Goal: Contribute content: Add original content to the website for others to see

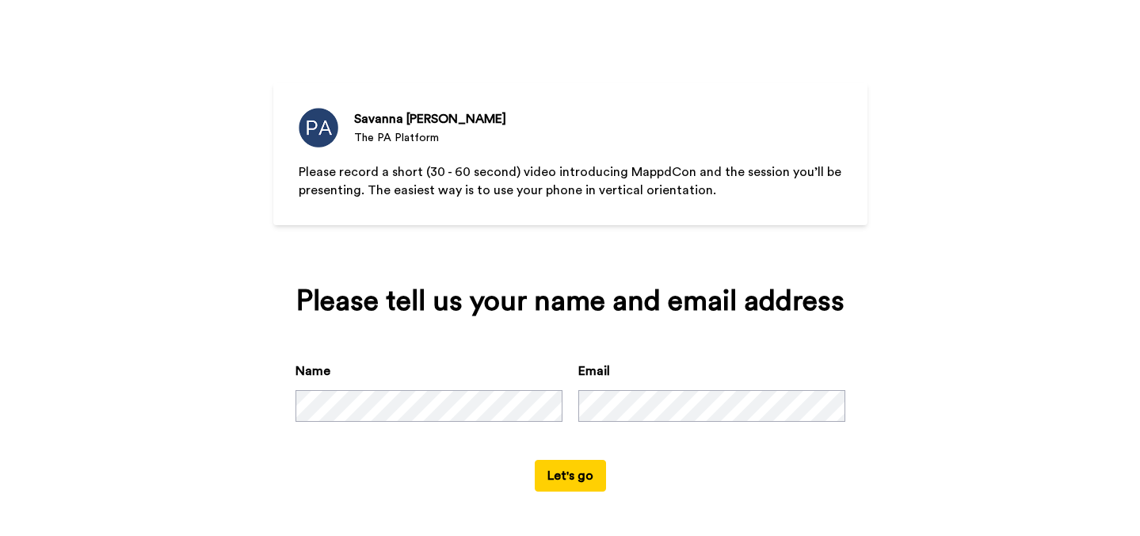
scroll to position [49, 0]
click at [591, 481] on button "Let's go" at bounding box center [570, 476] width 71 height 32
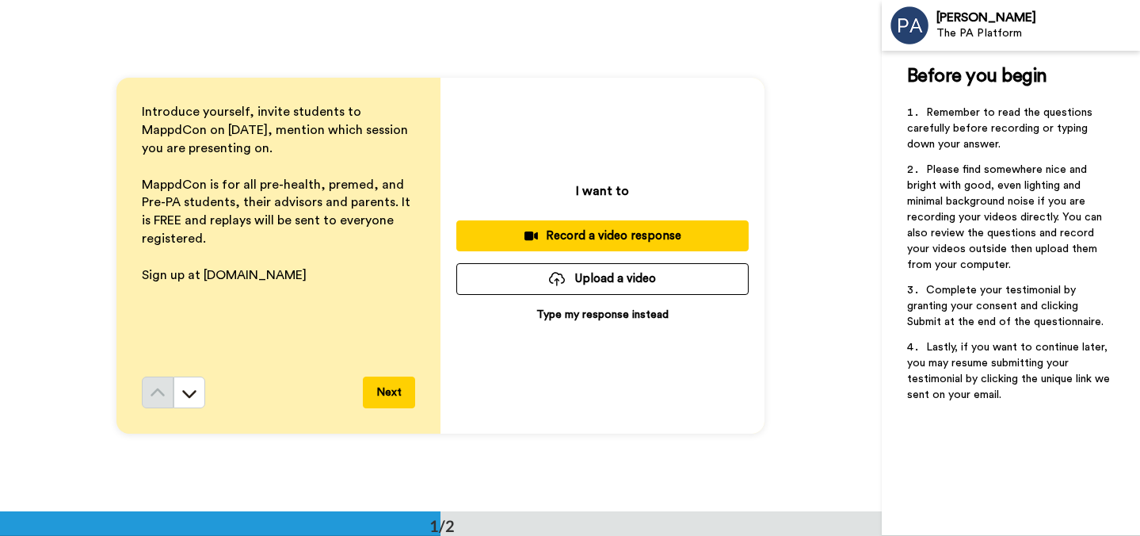
click at [685, 231] on div "Record a video response" at bounding box center [602, 235] width 267 height 17
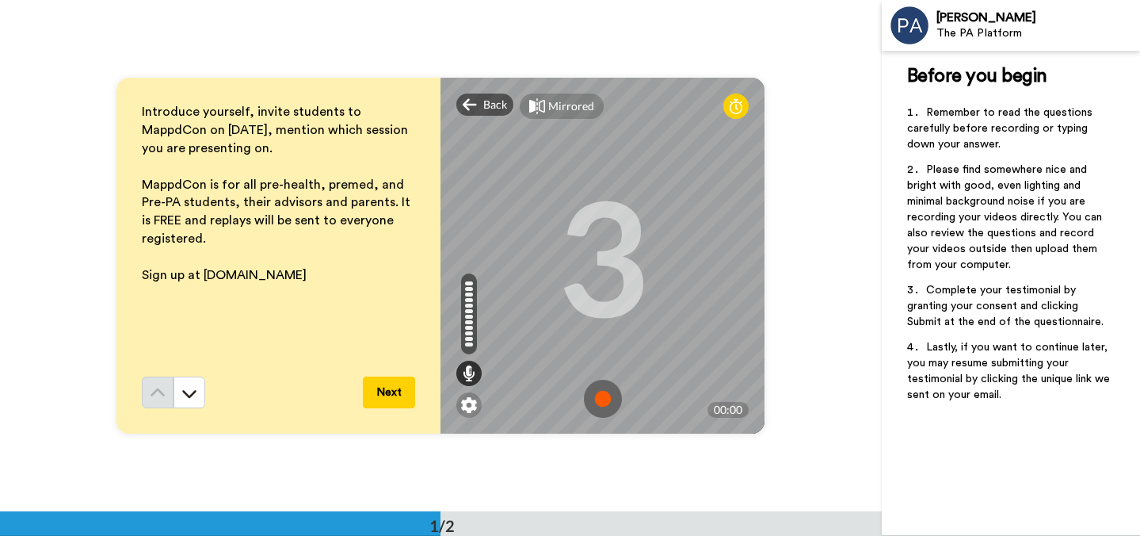
click at [598, 399] on img at bounding box center [603, 399] width 38 height 38
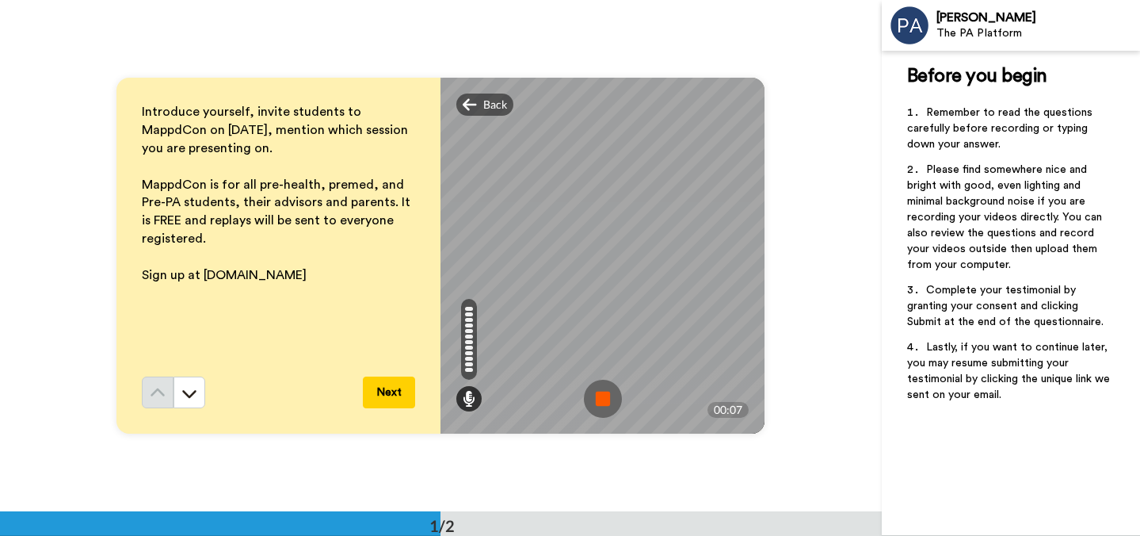
click at [598, 393] on img at bounding box center [603, 399] width 38 height 38
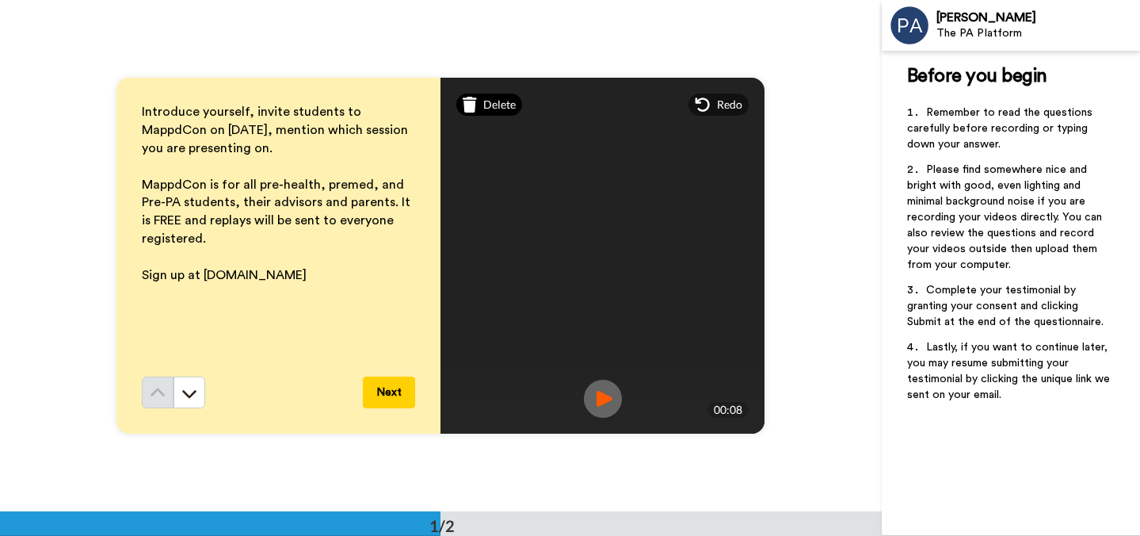
click at [483, 101] on span "Delete" at bounding box center [499, 105] width 32 height 16
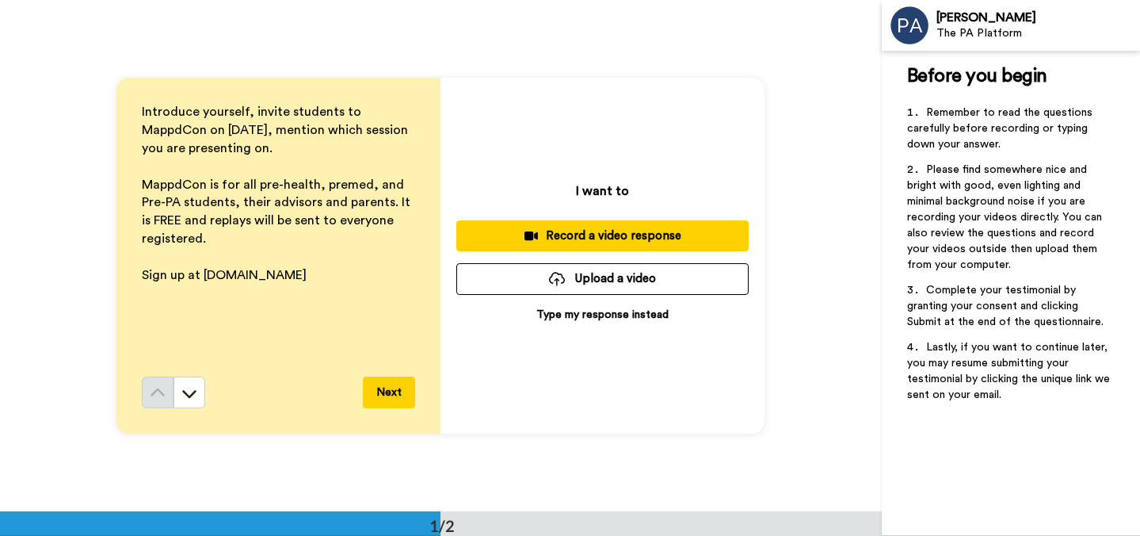
click at [621, 231] on div "Record a video response" at bounding box center [602, 235] width 267 height 17
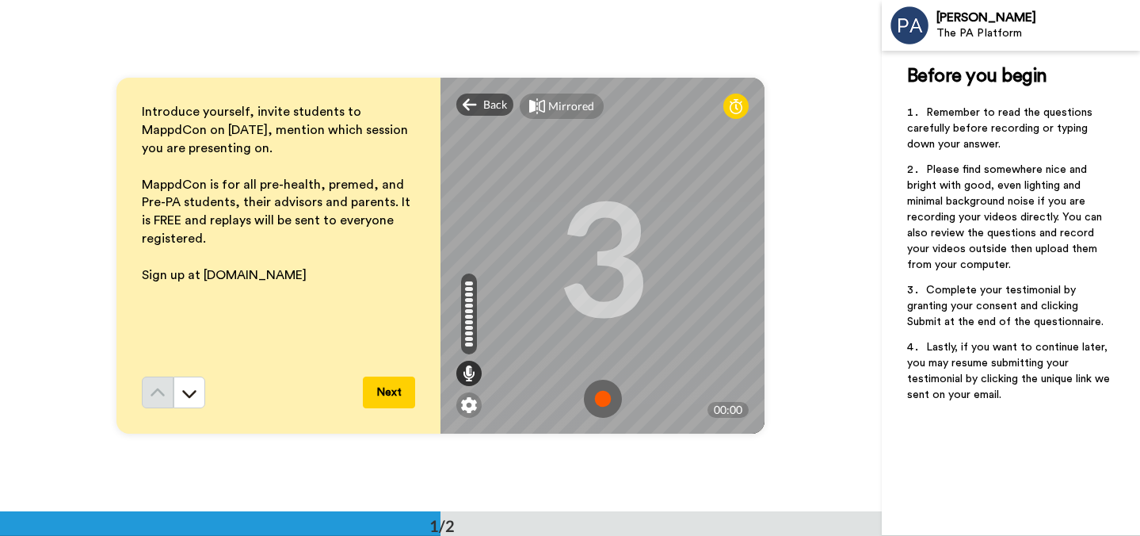
click at [605, 395] on img at bounding box center [603, 399] width 38 height 38
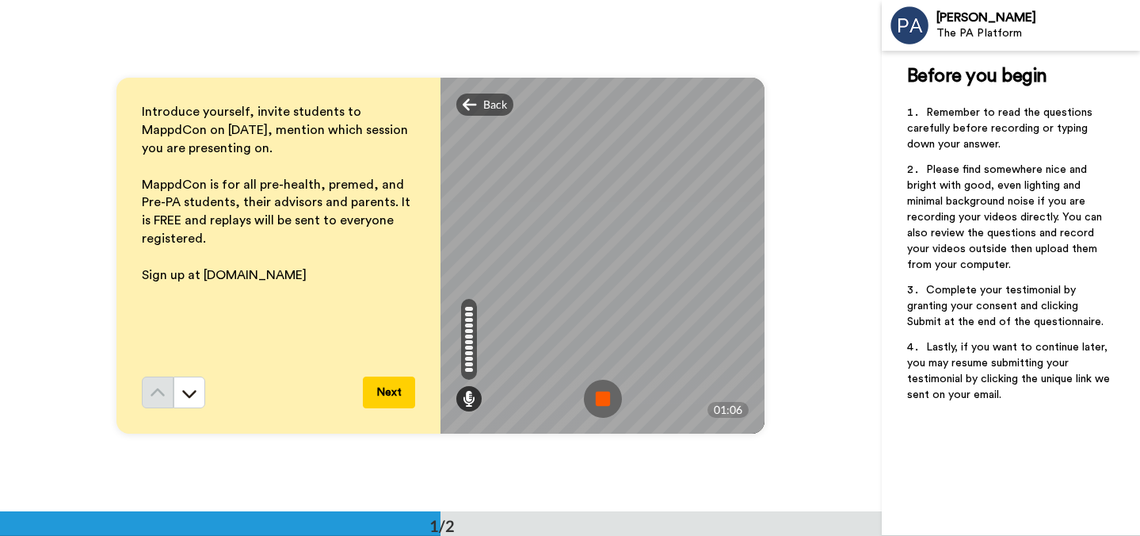
click at [605, 399] on img at bounding box center [603, 399] width 38 height 38
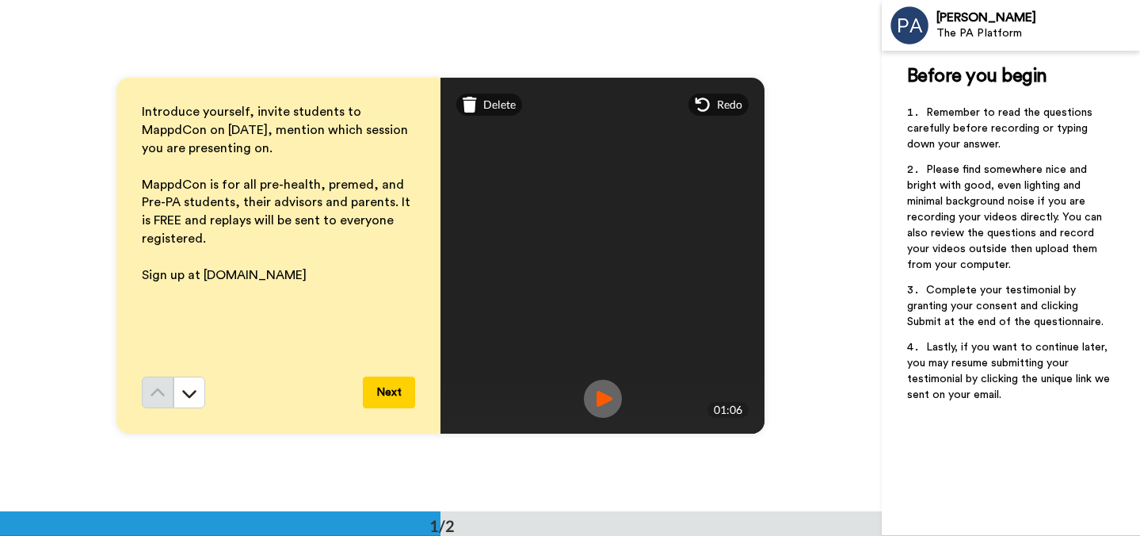
click at [598, 391] on img at bounding box center [603, 399] width 38 height 38
click at [499, 105] on span "Delete" at bounding box center [499, 105] width 32 height 16
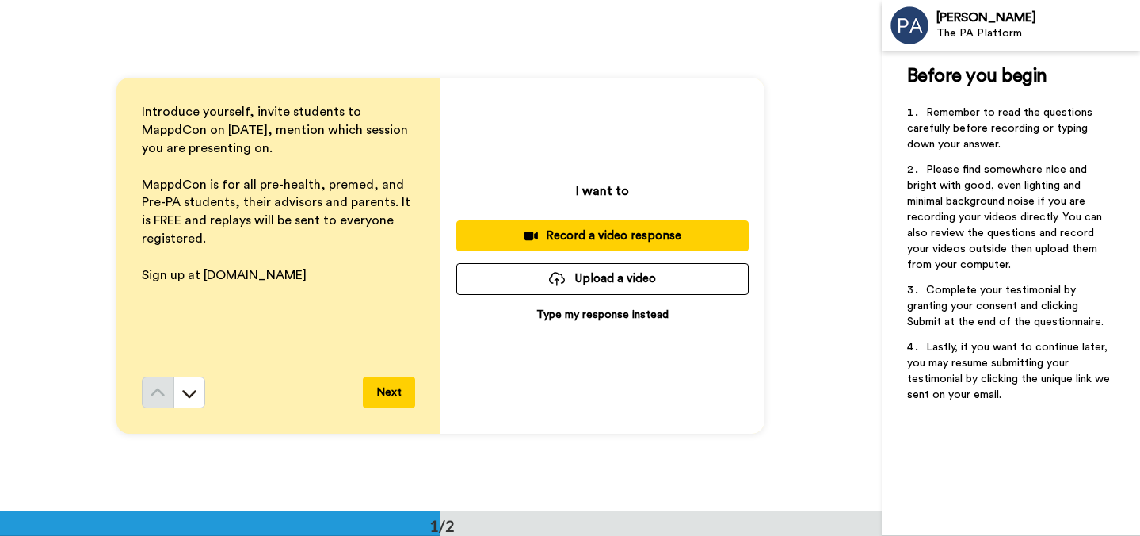
click at [692, 242] on div "Record a video response" at bounding box center [602, 235] width 267 height 17
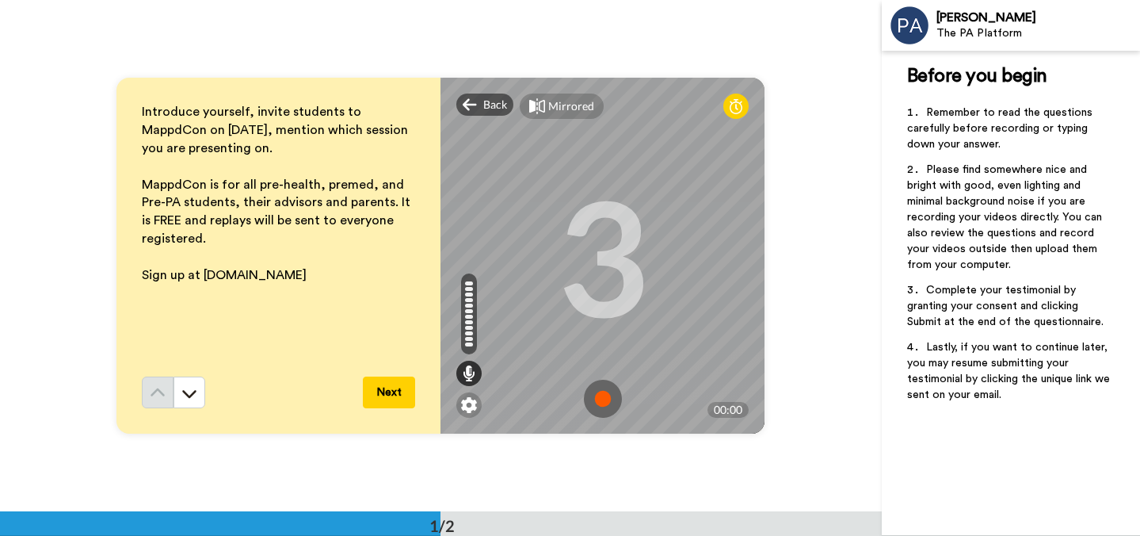
click at [609, 395] on img at bounding box center [603, 399] width 38 height 38
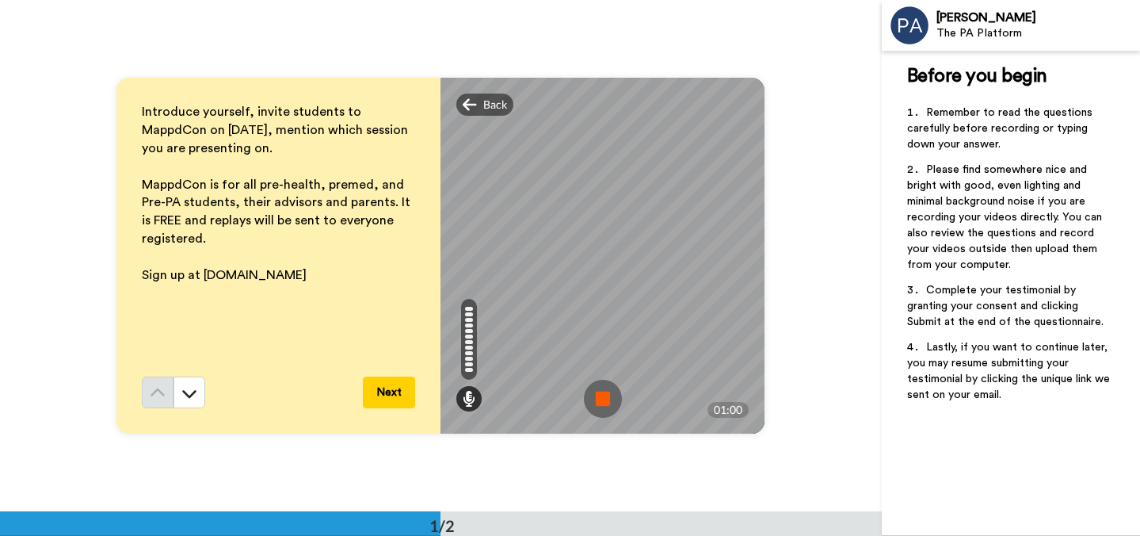
click at [603, 401] on img at bounding box center [603, 399] width 38 height 38
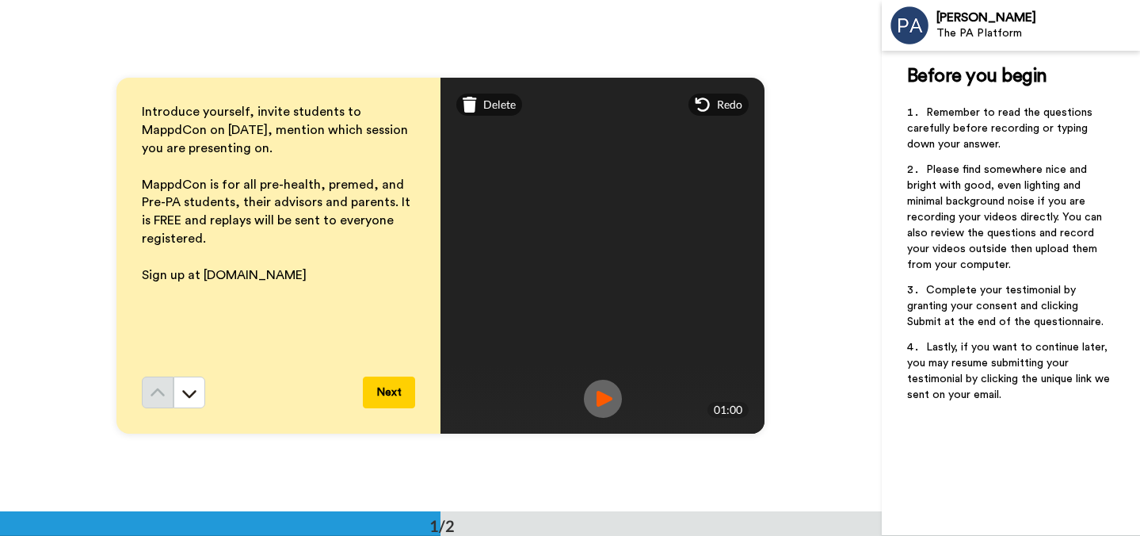
click at [602, 399] on img at bounding box center [603, 399] width 38 height 38
click at [389, 394] on button "Next" at bounding box center [389, 392] width 52 height 32
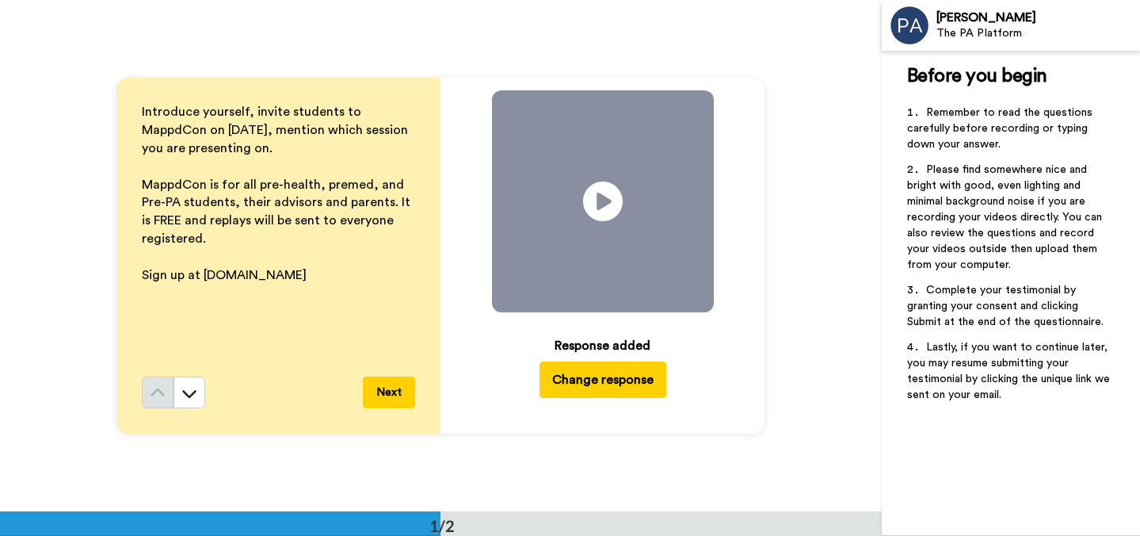
scroll to position [414, 0]
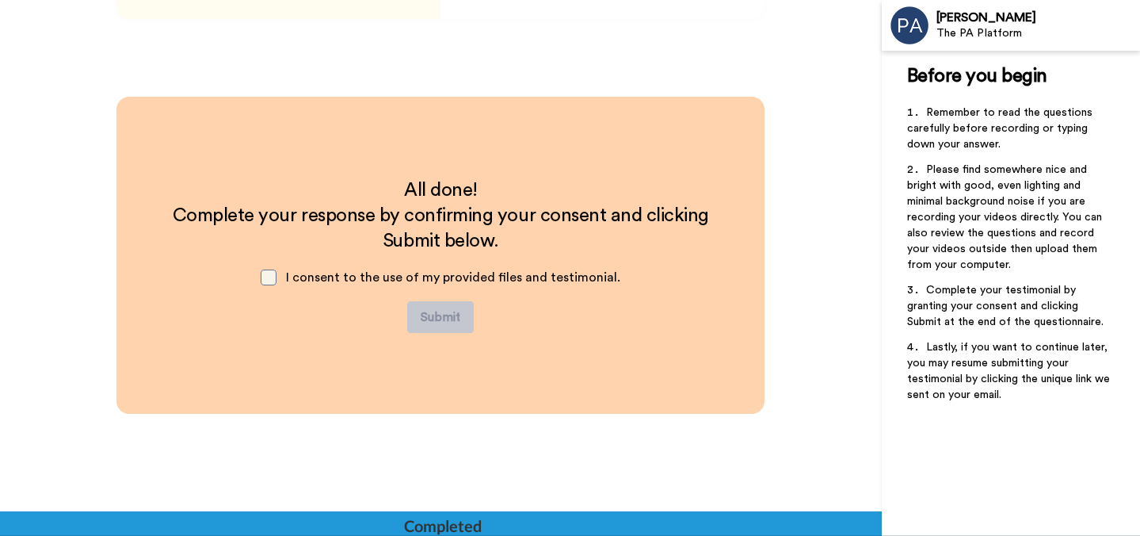
click at [276, 281] on span at bounding box center [269, 277] width 16 height 16
click at [437, 318] on button "Submit" at bounding box center [440, 317] width 67 height 32
